Goal: Transaction & Acquisition: Purchase product/service

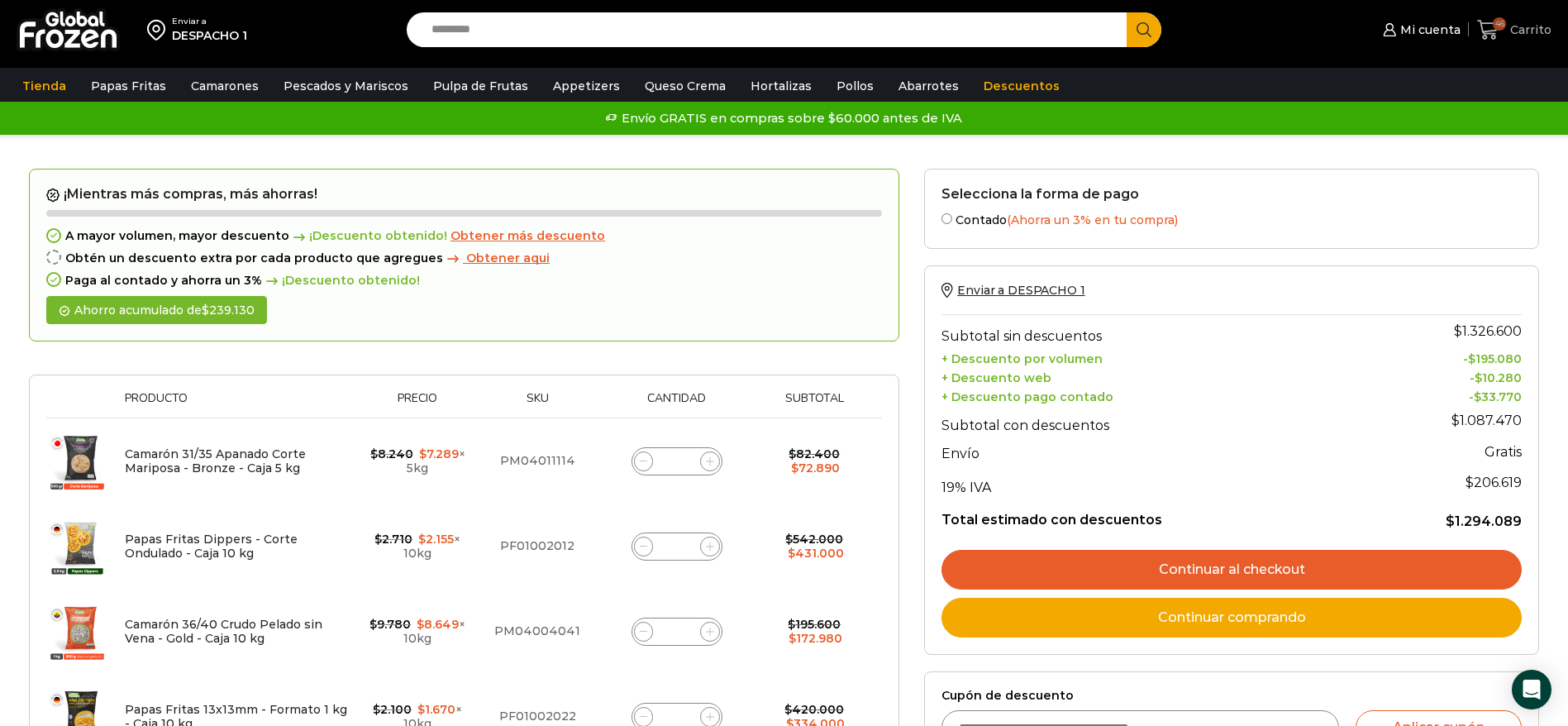
click at [1485, 35] on icon at bounding box center [1487, 29] width 22 height 20
click at [1494, 34] on icon at bounding box center [1487, 29] width 22 height 20
click at [1491, 33] on icon at bounding box center [1487, 29] width 22 height 20
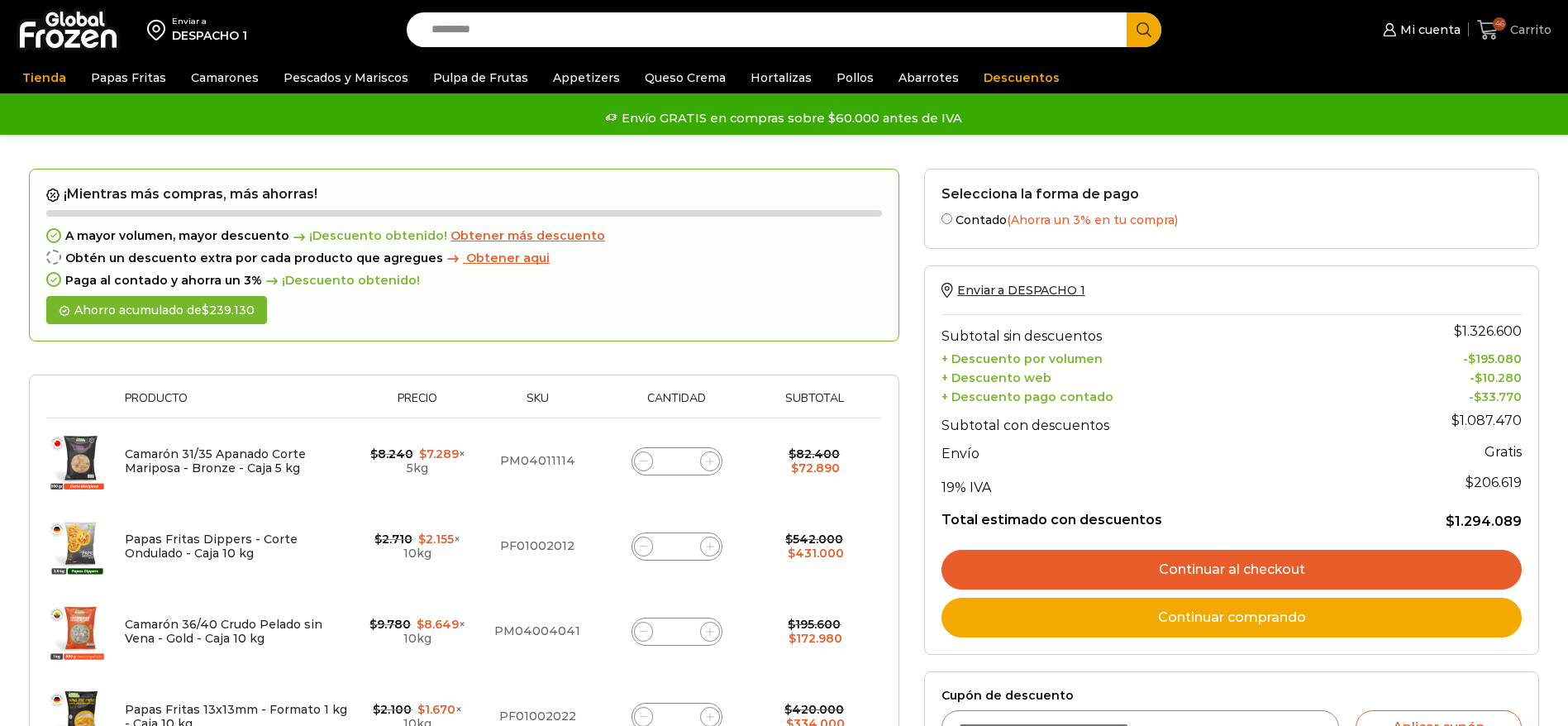
click at [1496, 30] on icon at bounding box center [1487, 29] width 22 height 20
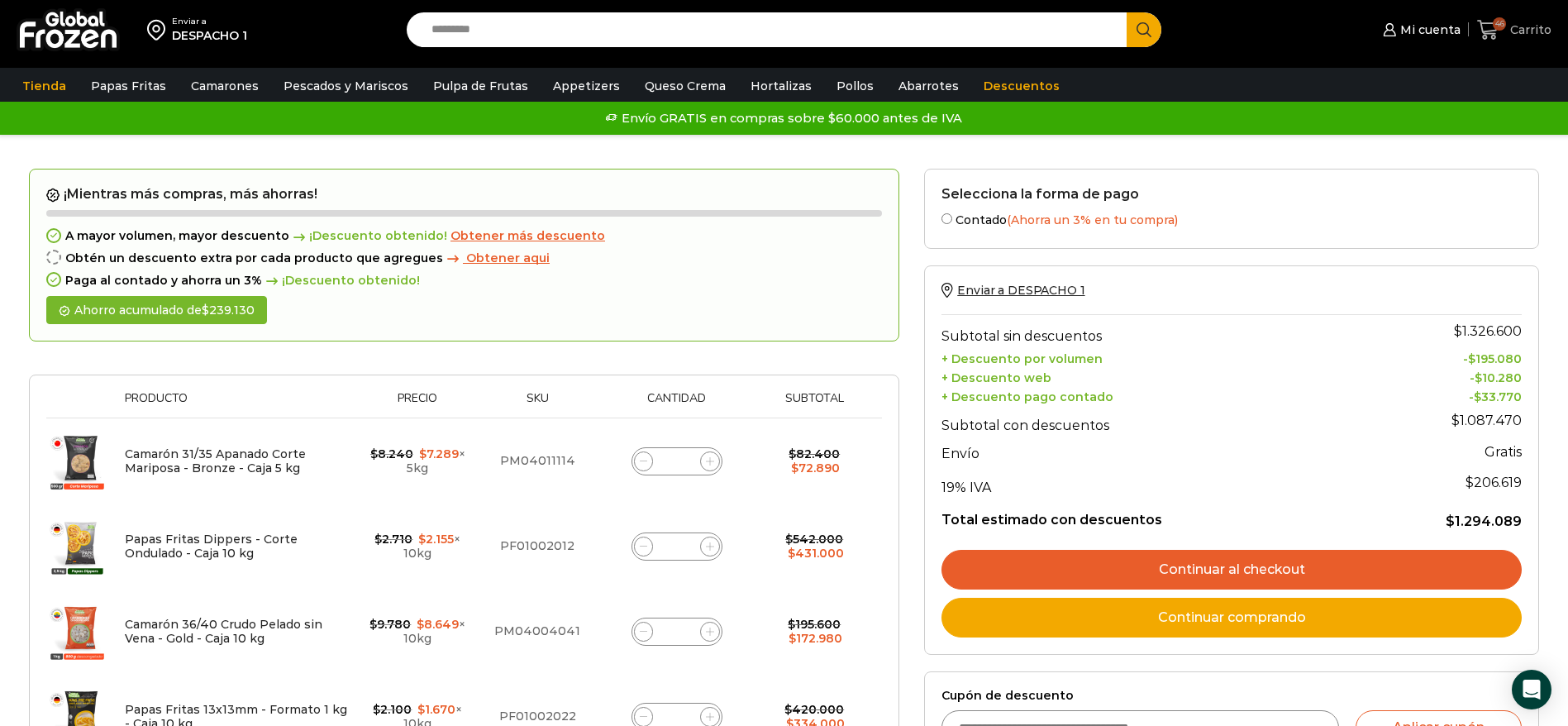
click at [1497, 35] on icon at bounding box center [1488, 30] width 22 height 22
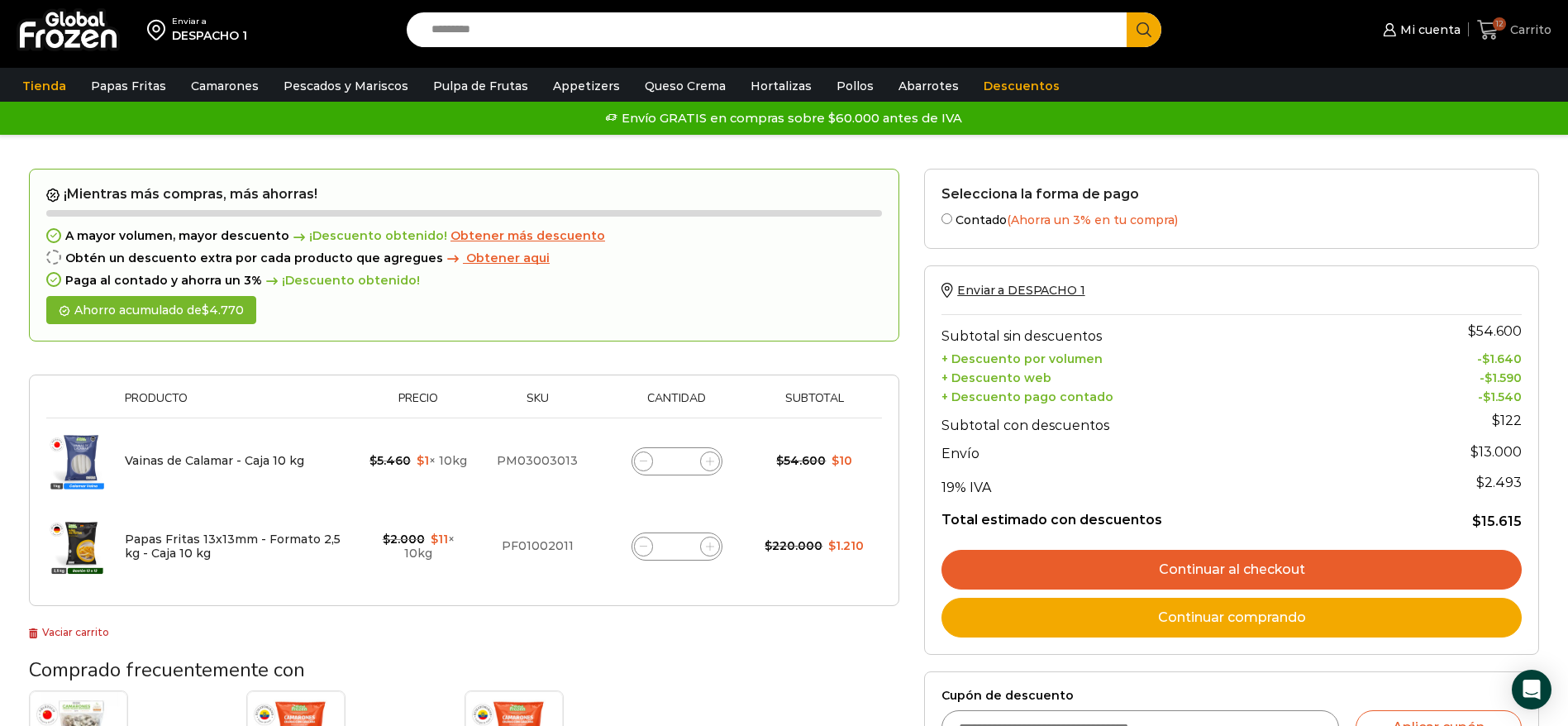
click at [1492, 38] on icon at bounding box center [1488, 30] width 22 height 22
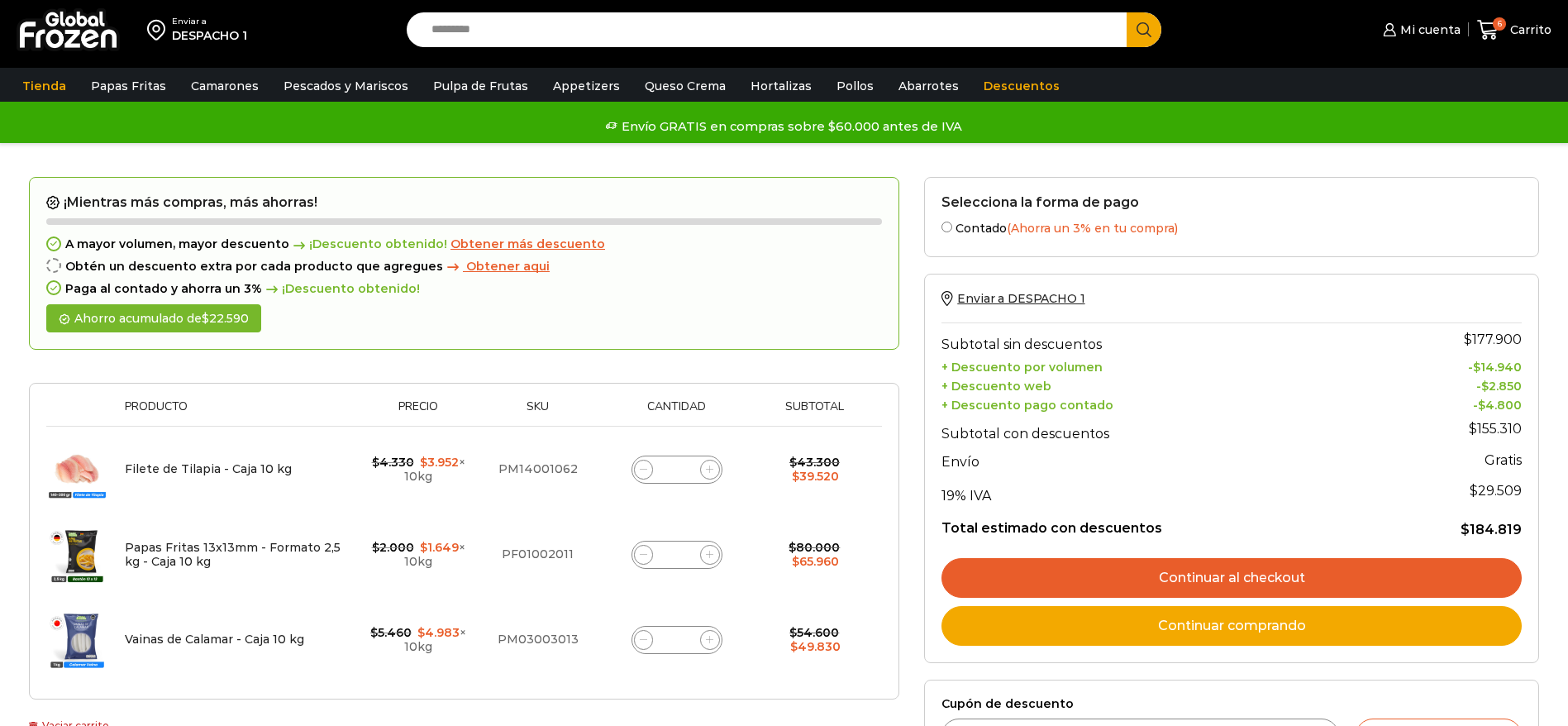
scroll to position [124, 0]
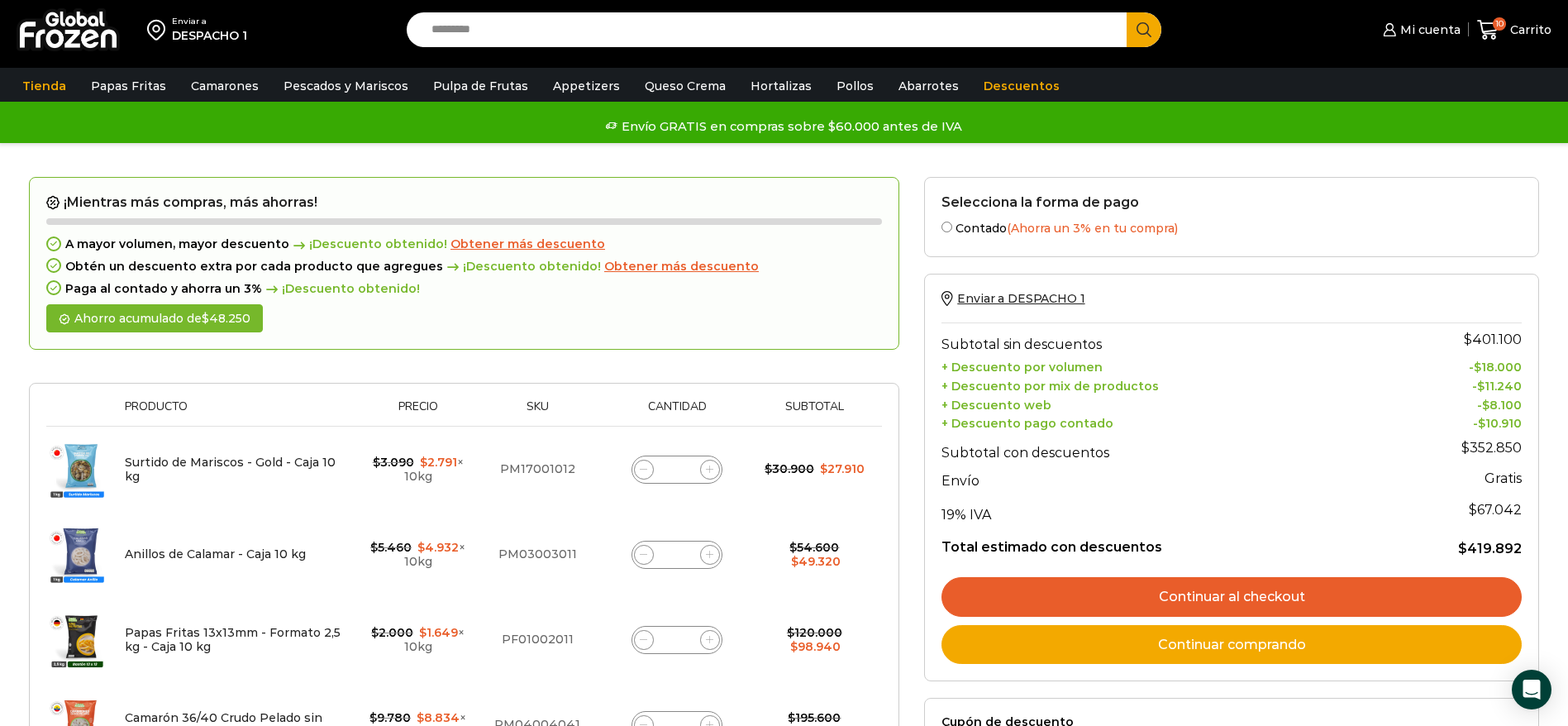
scroll to position [124, 0]
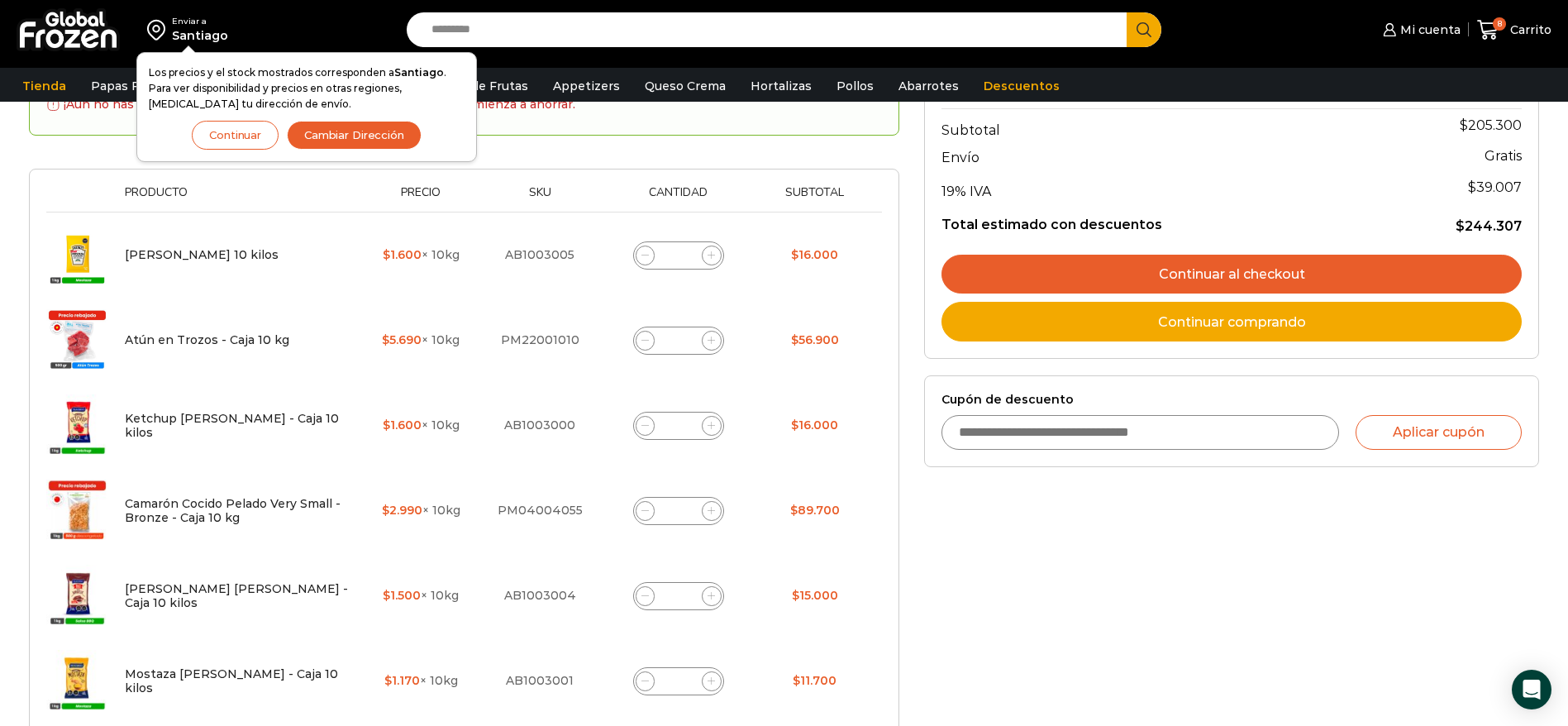
scroll to position [372, 0]
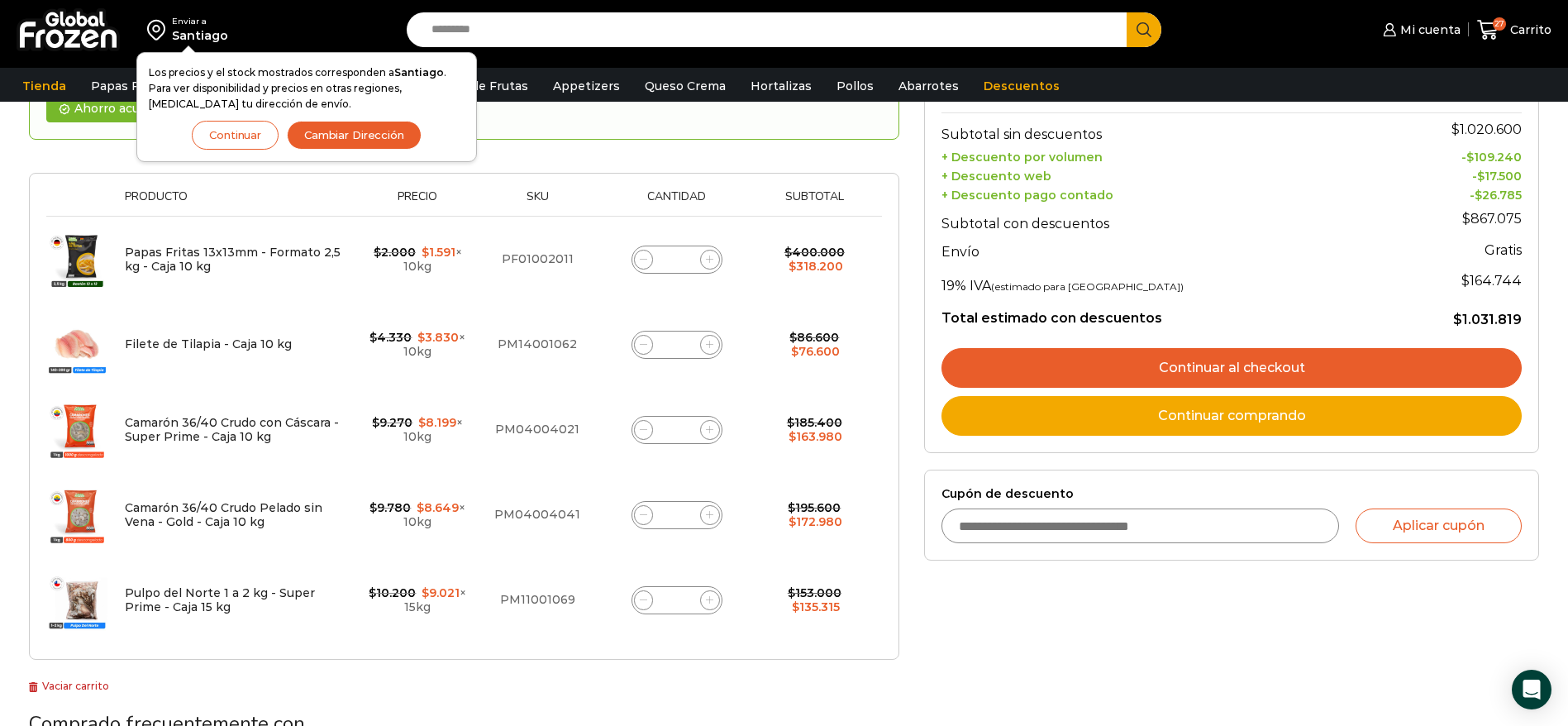
scroll to position [248, 0]
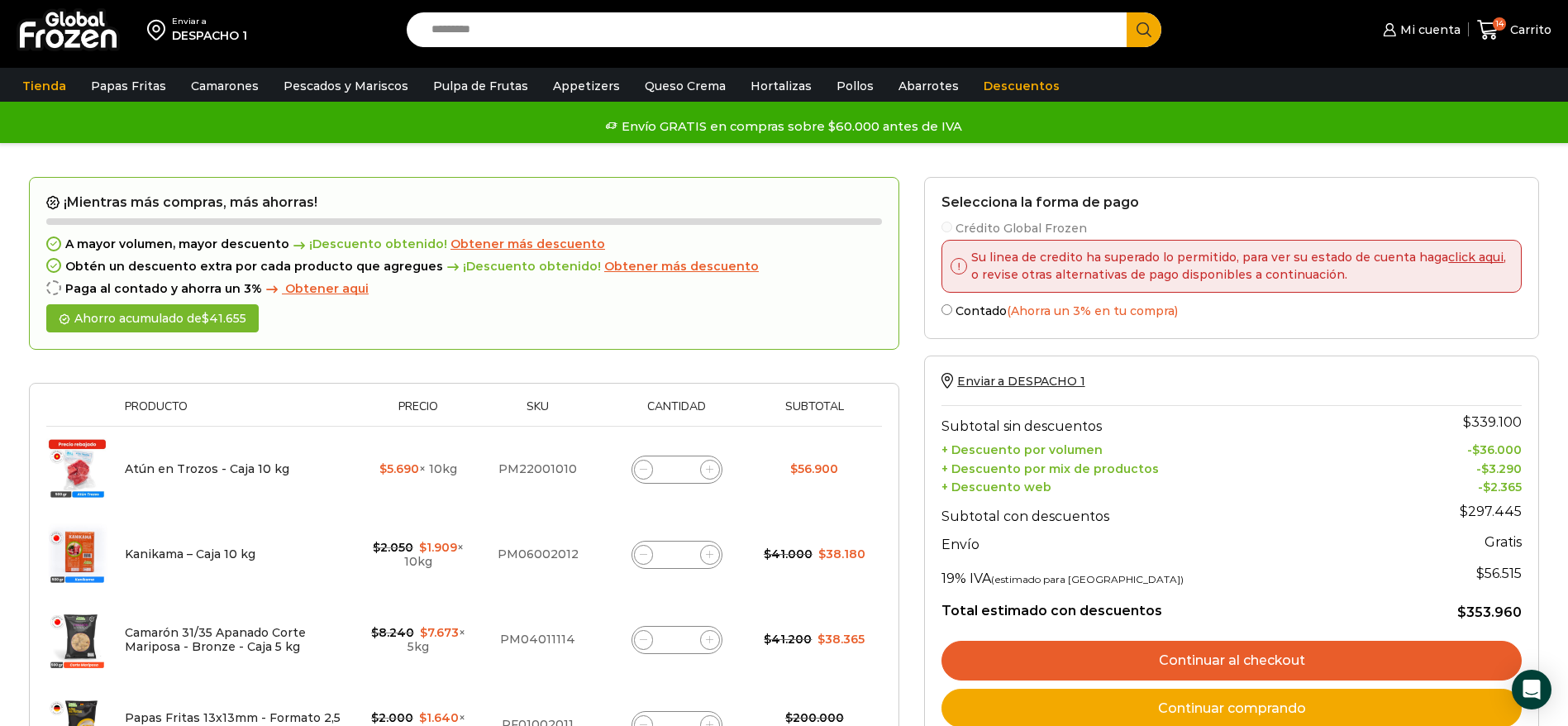
scroll to position [124, 0]
